Goal: Use online tool/utility: Utilize a website feature to perform a specific function

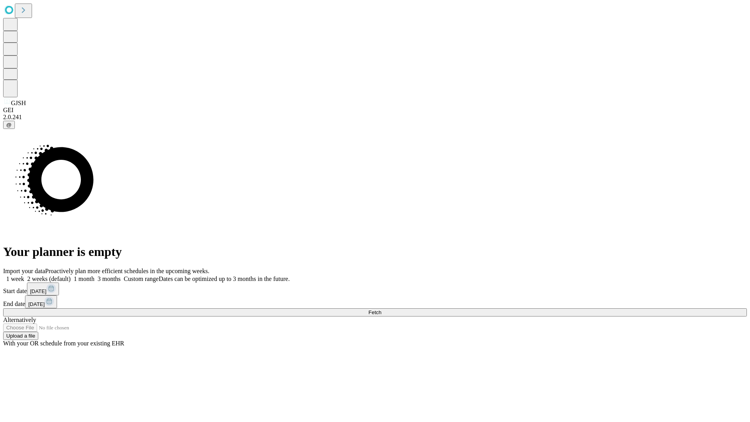
click at [381, 309] on span "Fetch" at bounding box center [374, 312] width 13 height 6
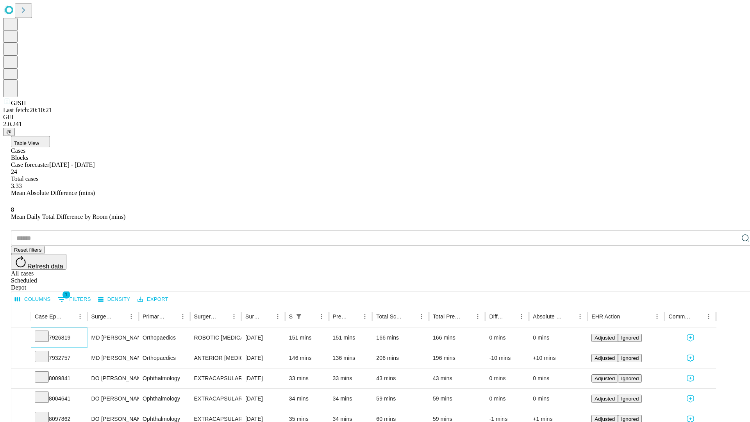
click at [46, 331] on icon at bounding box center [42, 335] width 8 height 8
